Goal: Book appointment/travel/reservation

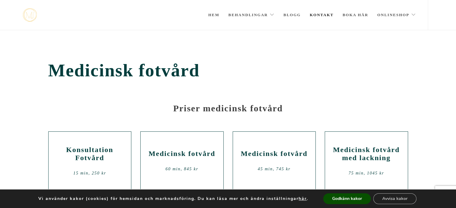
click at [315, 17] on link "Kontakt" at bounding box center [322, 15] width 24 height 30
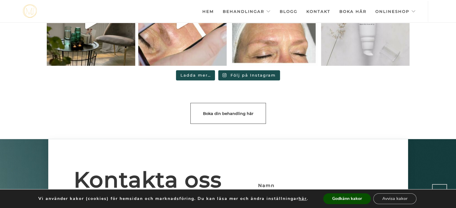
scroll to position [1650, 0]
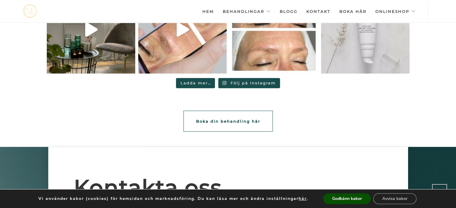
click at [253, 111] on link "Boka din behandling här" at bounding box center [228, 121] width 89 height 21
click at [351, 10] on link "Boka här" at bounding box center [352, 11] width 27 height 21
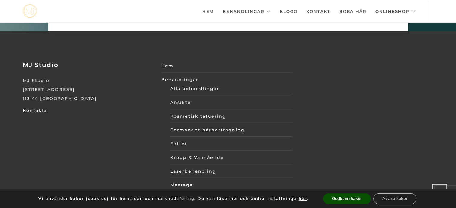
scroll to position [2015, 0]
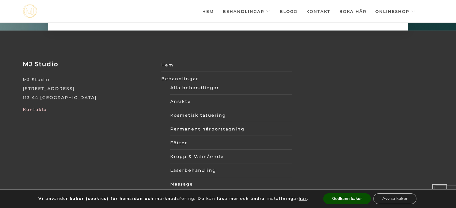
click at [40, 107] on link "Kontakt »" at bounding box center [35, 109] width 24 height 5
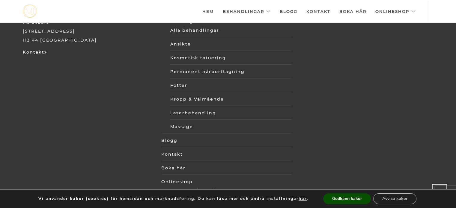
scroll to position [1781, 0]
